Goal: Task Accomplishment & Management: Manage account settings

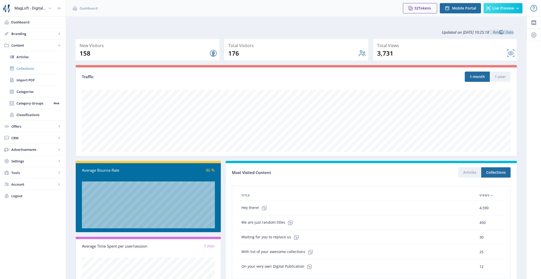
click at [34, 67] on span "Collections" at bounding box center [38, 68] width 44 height 5
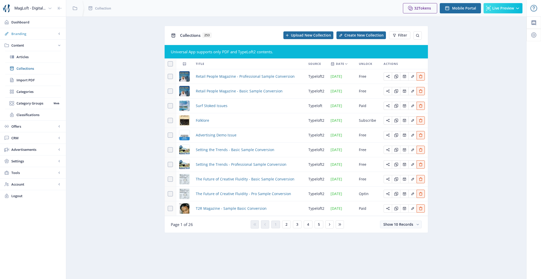
click at [54, 35] on span "Branding" at bounding box center [33, 33] width 45 height 5
click at [50, 57] on span "Appearance" at bounding box center [38, 56] width 44 height 5
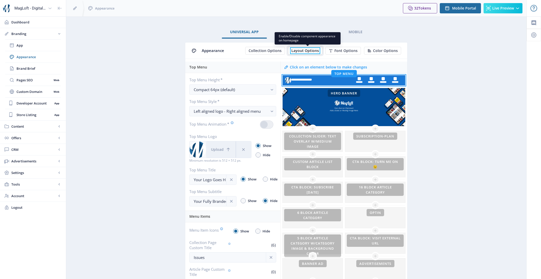
click at [299, 51] on span "Layout Options" at bounding box center [305, 51] width 28 height 4
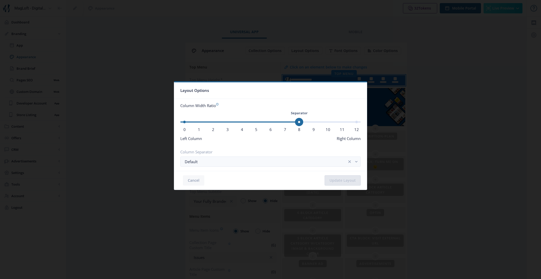
click at [187, 180] on button "Cancel" at bounding box center [193, 180] width 21 height 10
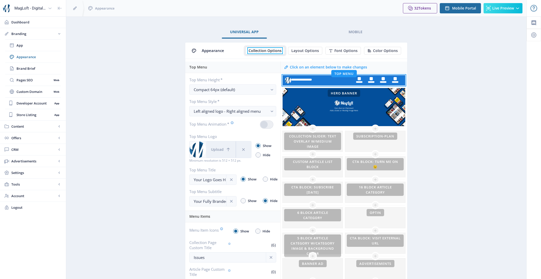
click at [274, 49] on span "Collection Options" at bounding box center [264, 51] width 33 height 4
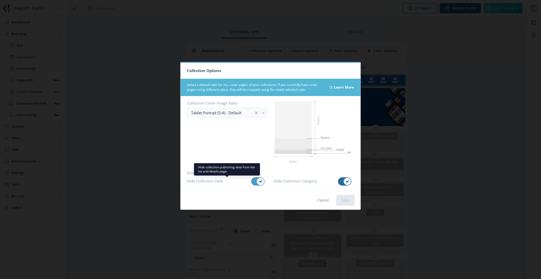
click at [259, 182] on icon at bounding box center [260, 181] width 3 height 3
click at [251, 182] on input "checkbox" at bounding box center [251, 181] width 0 height 0
checkbox input "false"
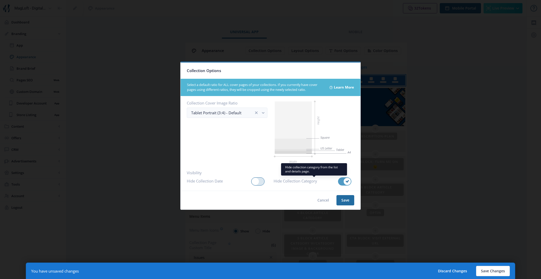
click at [342, 183] on div at bounding box center [344, 181] width 13 height 8
click at [338, 182] on input "checkbox" at bounding box center [338, 181] width 0 height 0
checkbox input "false"
click at [343, 201] on button "Save" at bounding box center [345, 200] width 18 height 10
